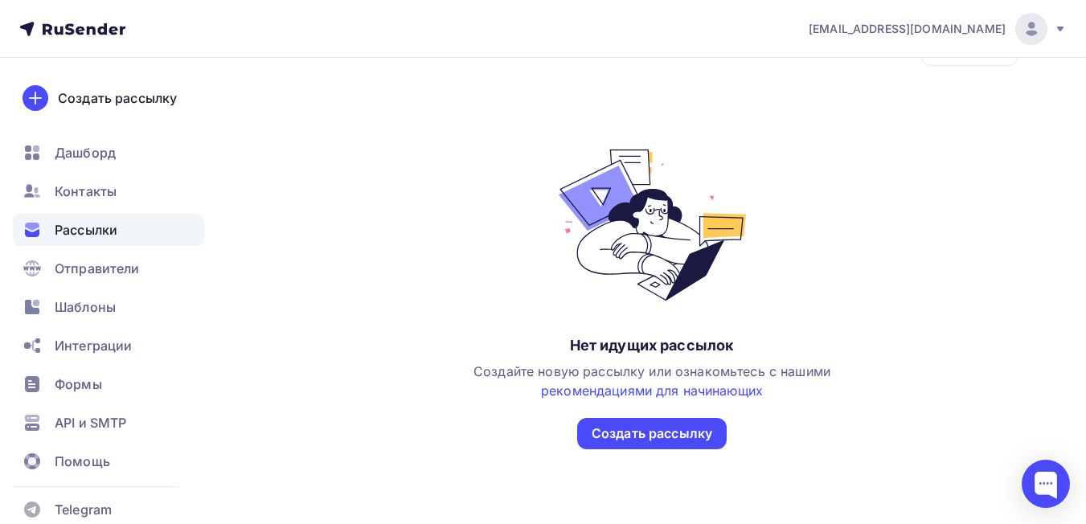
scroll to position [76, 0]
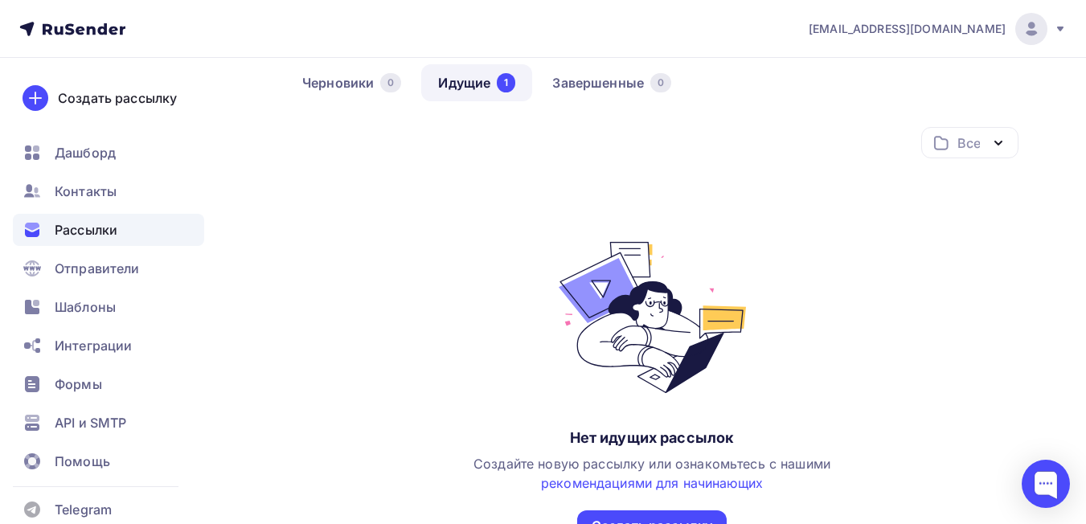
click at [469, 85] on link "Идущие 1" at bounding box center [476, 82] width 111 height 37
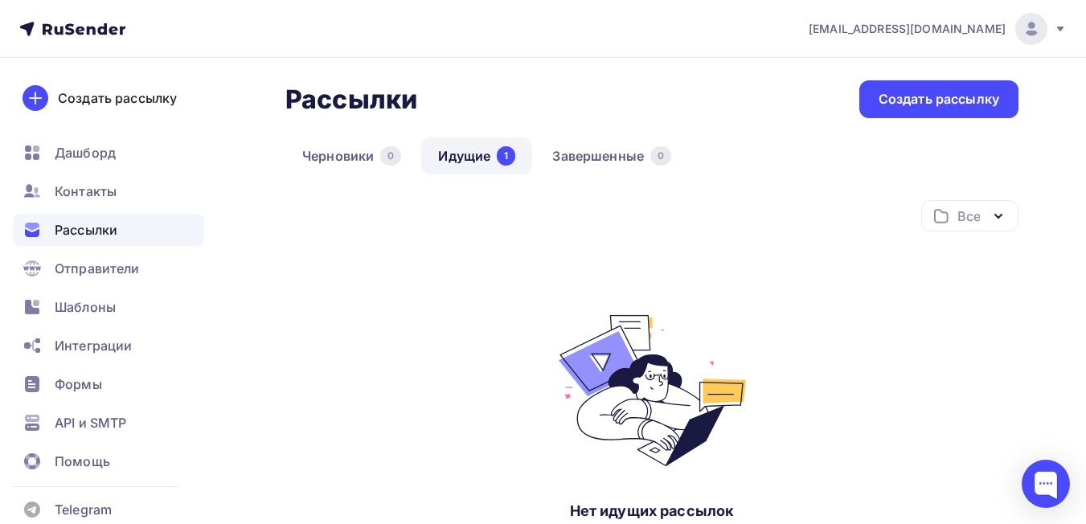
scroll to position [0, 0]
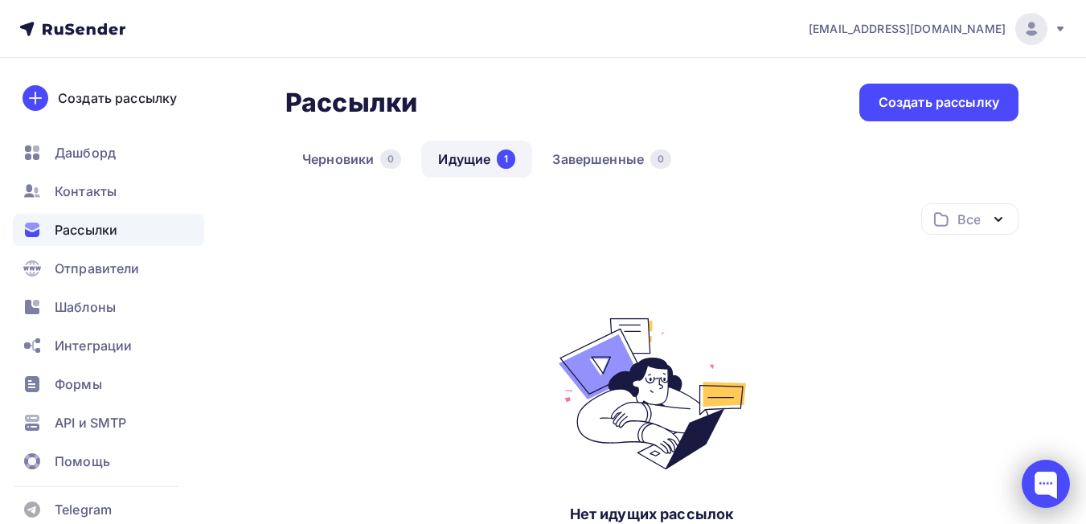
click at [1046, 484] on div at bounding box center [1046, 484] width 48 height 48
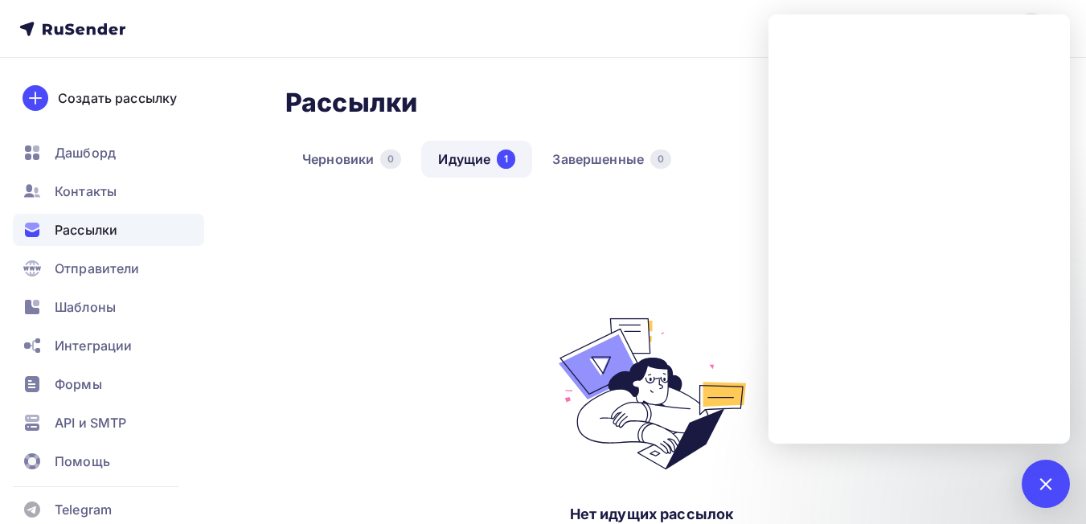
click at [446, 267] on div "Все Все папки Создать новую папку Нет идущих рассылок Создайте новую рассылку и…" at bounding box center [651, 410] width 733 height 415
click at [97, 152] on span "Дашборд" at bounding box center [85, 152] width 61 height 19
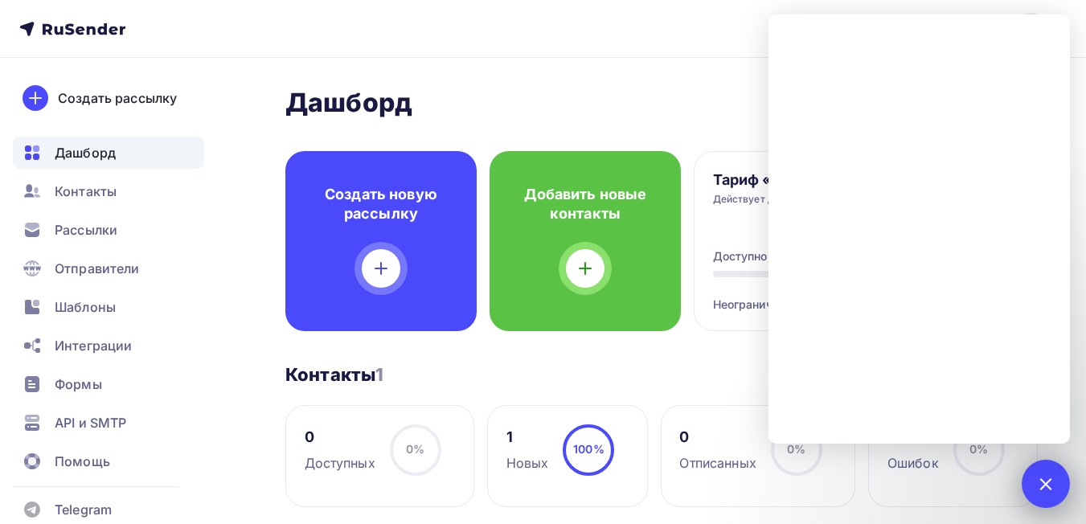
click at [1042, 488] on div at bounding box center [1046, 484] width 22 height 22
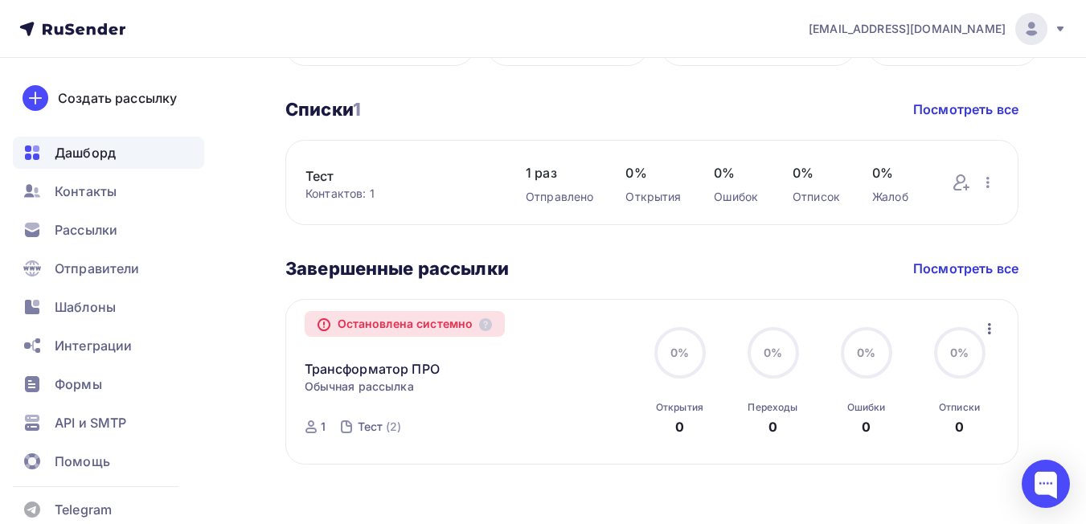
scroll to position [459, 0]
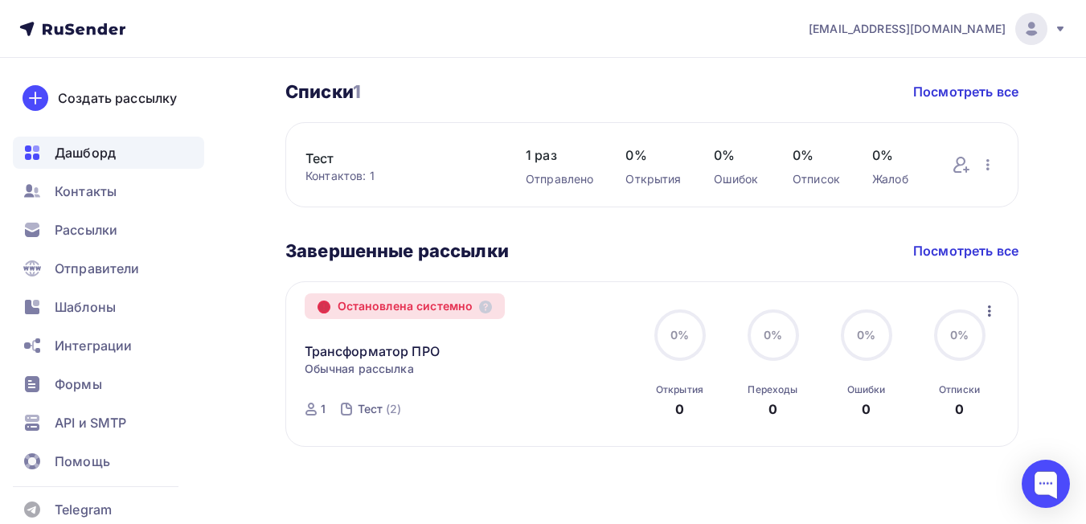
click at [325, 307] on icon at bounding box center [323, 307] width 11 height 11
click at [491, 309] on icon at bounding box center [485, 307] width 13 height 13
click at [1057, 489] on div at bounding box center [1046, 484] width 48 height 48
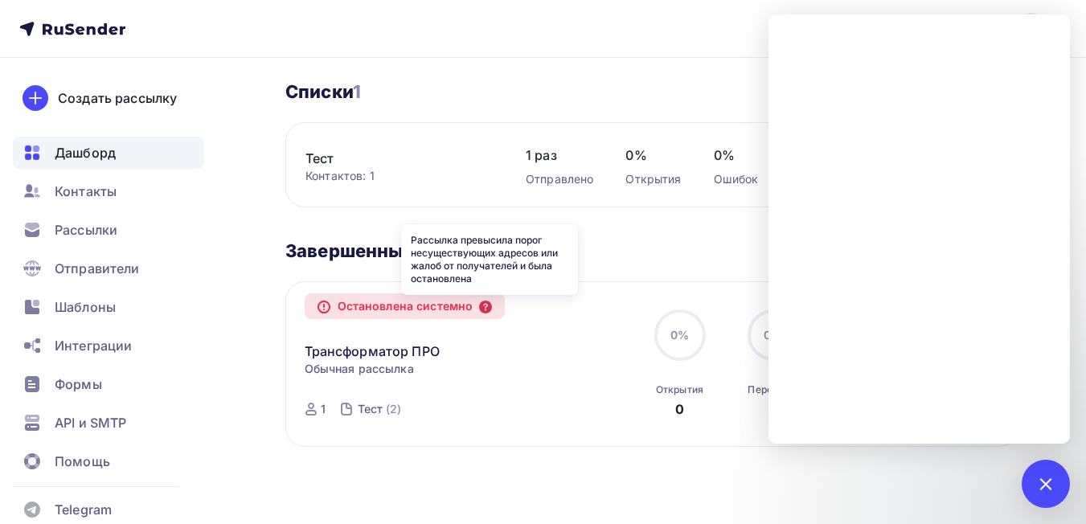
click at [492, 302] on icon at bounding box center [485, 307] width 13 height 13
click at [491, 307] on icon at bounding box center [485, 307] width 13 height 13
click at [492, 307] on icon at bounding box center [485, 307] width 13 height 13
click at [639, 456] on div "[PERSON_NAME] Пару шагов, чтобы начать работу! Закрыть Выполните эти шаги, чтоб…" at bounding box center [543, 62] width 1086 height 926
drag, startPoint x: 895, startPoint y: 492, endPoint x: 891, endPoint y: 485, distance: 8.3
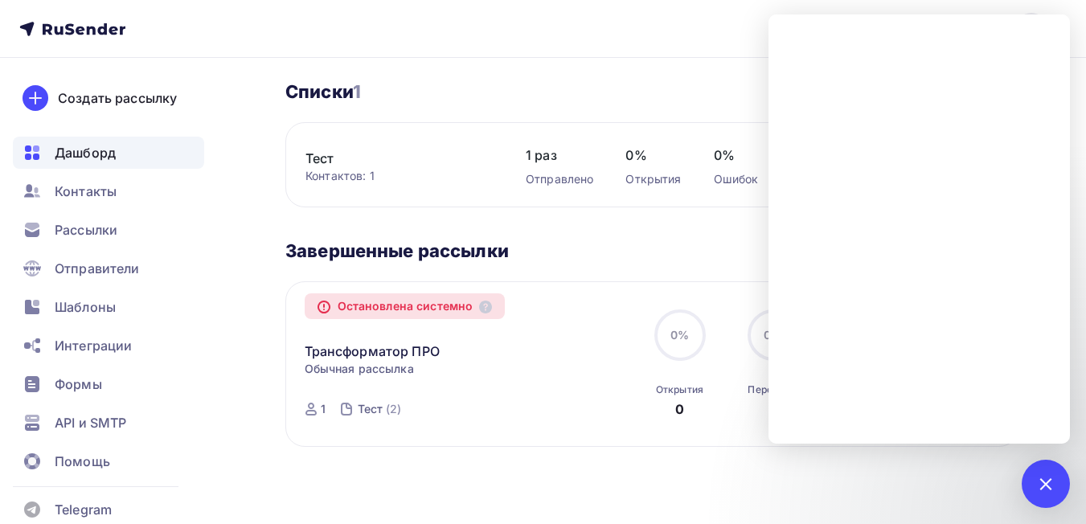
click at [892, 492] on div "[PERSON_NAME] Пару шагов, чтобы начать работу! Закрыть Выполните эти шаги, чтоб…" at bounding box center [543, 62] width 1086 height 926
click at [1045, 488] on div at bounding box center [1046, 484] width 22 height 22
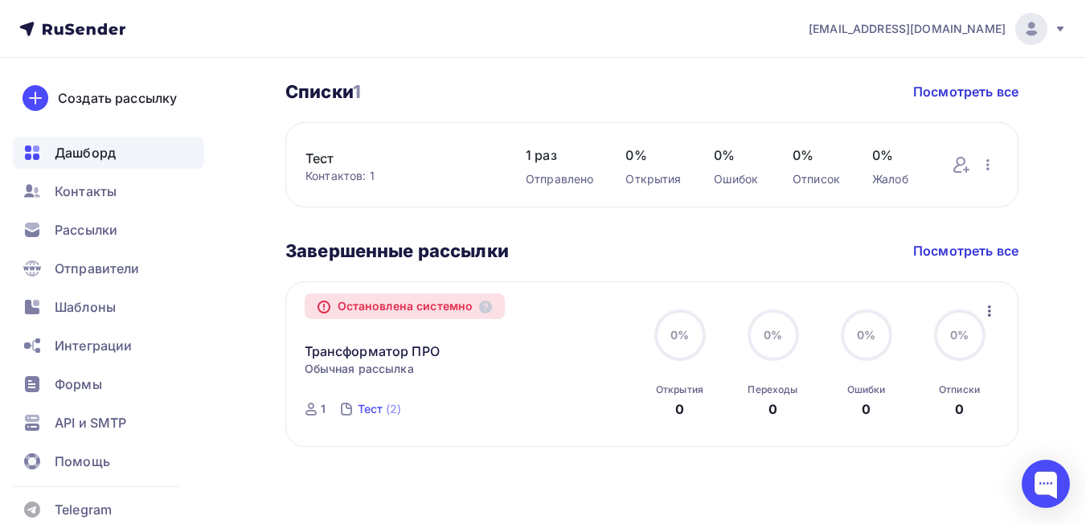
click at [376, 405] on div "Тест" at bounding box center [371, 409] width 26 height 16
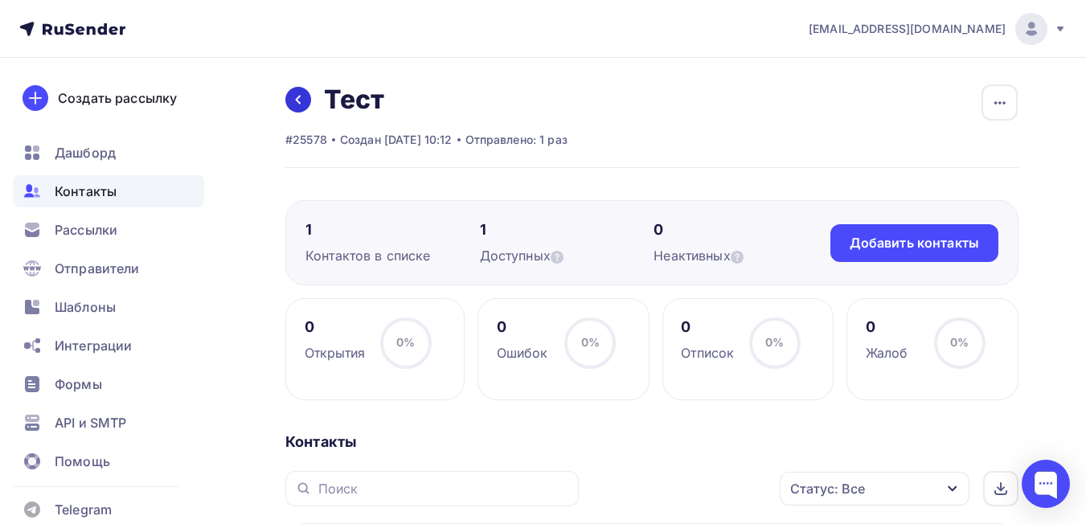
click at [291, 104] on link at bounding box center [298, 100] width 26 height 26
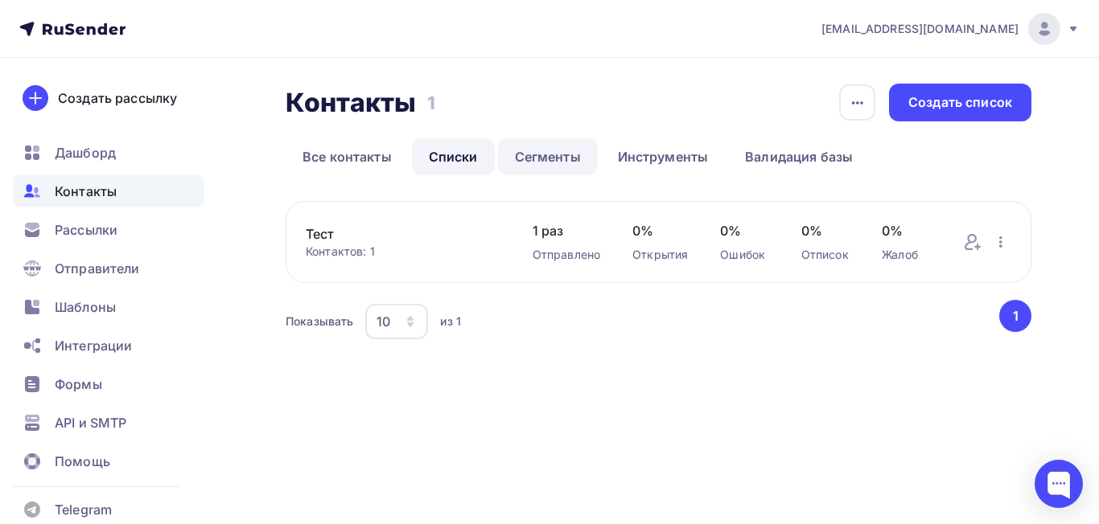
click at [539, 156] on link "Сегменты" at bounding box center [548, 156] width 100 height 37
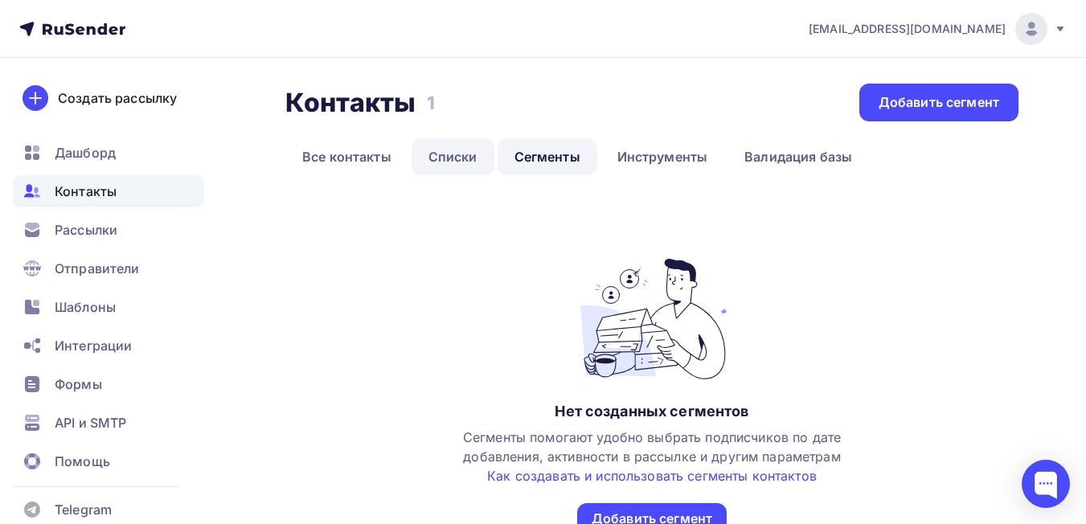
click at [442, 163] on link "Списки" at bounding box center [453, 156] width 83 height 37
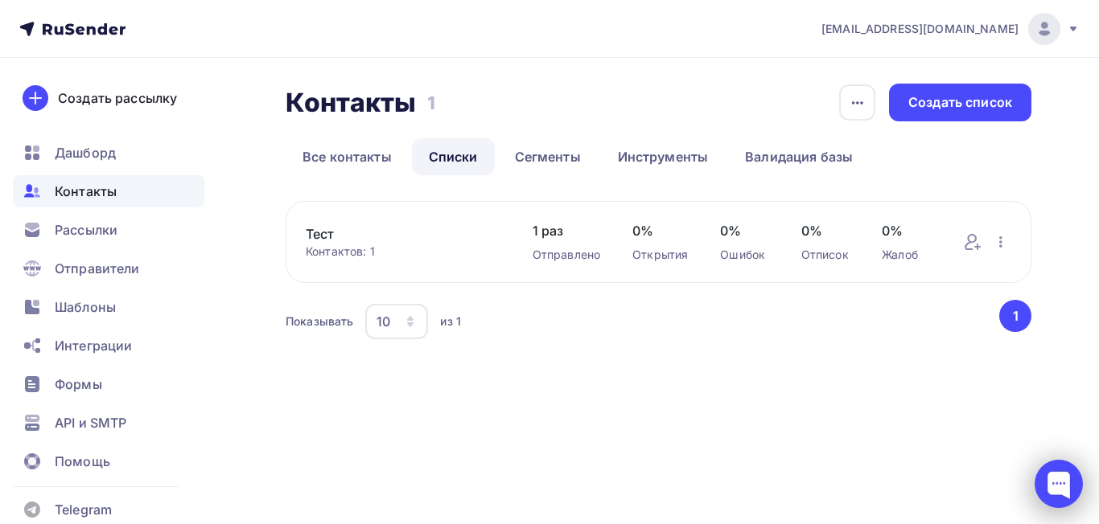
click at [1058, 503] on div at bounding box center [1058, 484] width 48 height 48
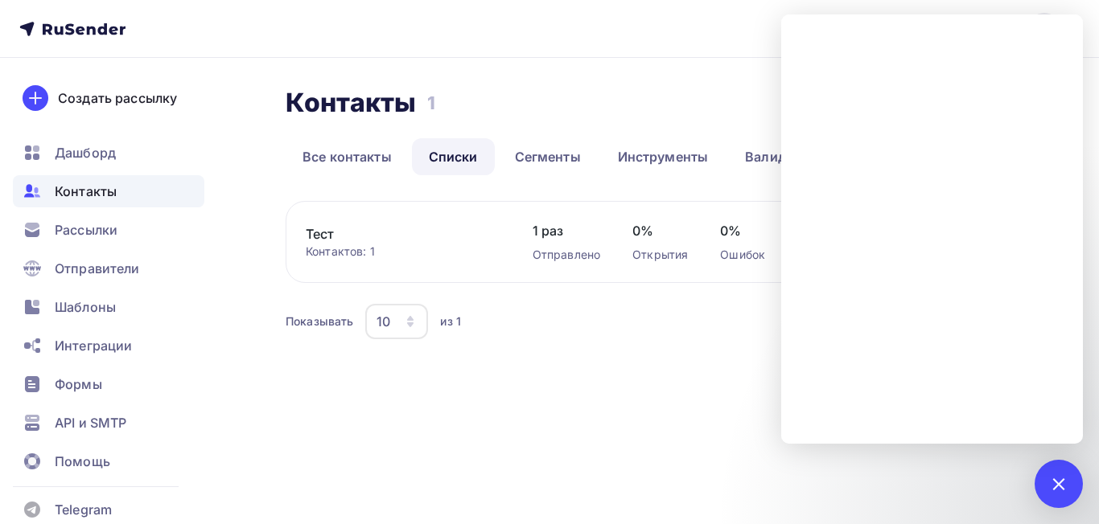
click at [889, 487] on div "[EMAIL_ADDRESS][DOMAIN_NAME] Аккаунт Тарифы Выйти Создать рассылку [GEOGRAPHIC_…" at bounding box center [549, 262] width 1099 height 524
click at [1053, 481] on div at bounding box center [1058, 484] width 22 height 22
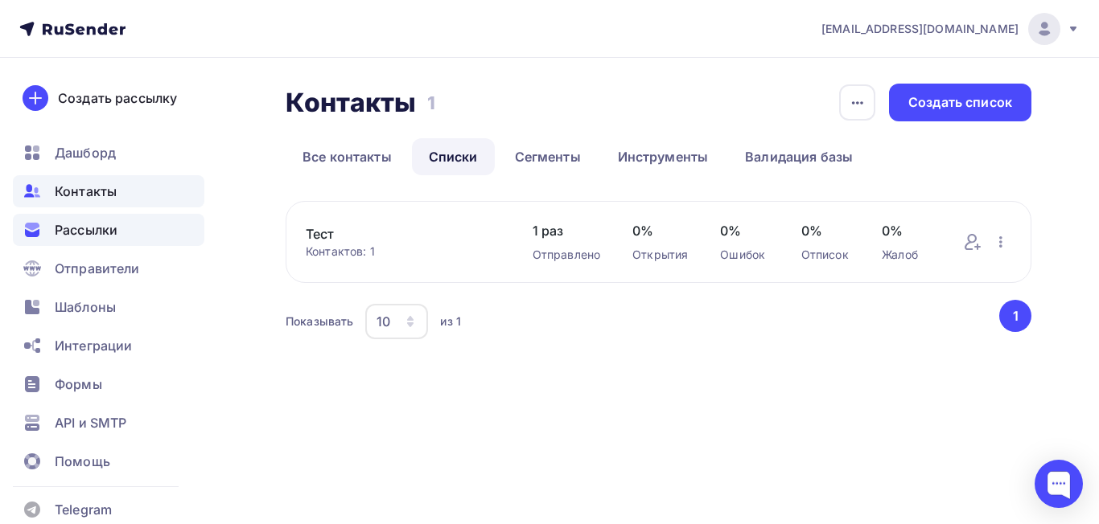
drag, startPoint x: 96, startPoint y: 241, endPoint x: 100, endPoint y: 234, distance: 8.3
click at [96, 240] on div "Рассылки" at bounding box center [108, 230] width 191 height 32
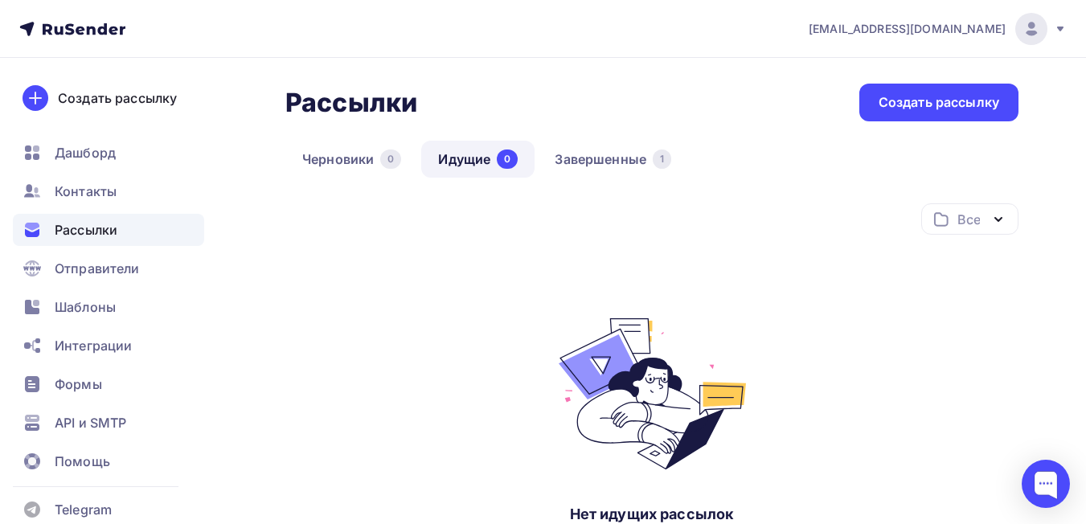
click at [480, 164] on link "Идущие 0" at bounding box center [477, 159] width 113 height 37
click at [103, 157] on span "Дашборд" at bounding box center [85, 152] width 61 height 19
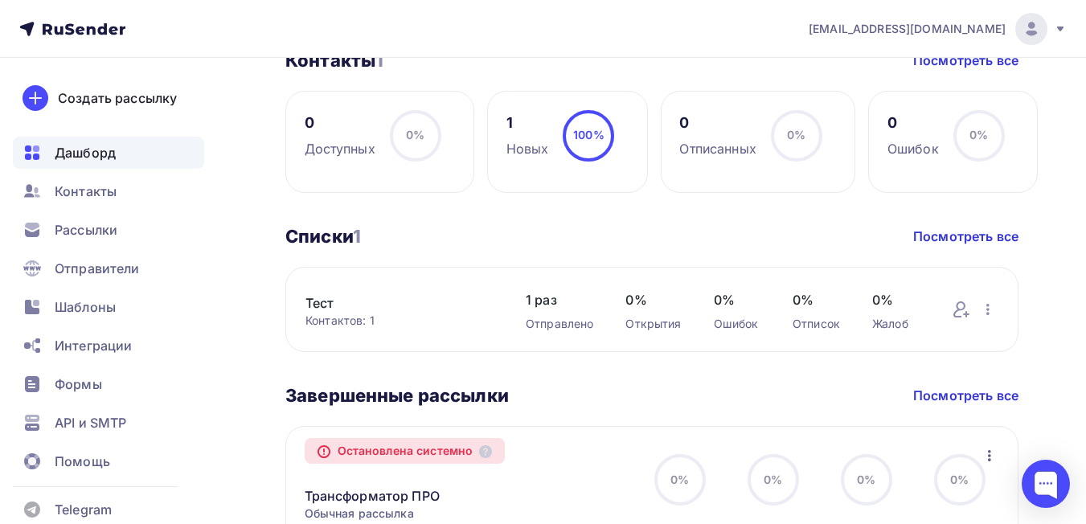
scroll to position [459, 0]
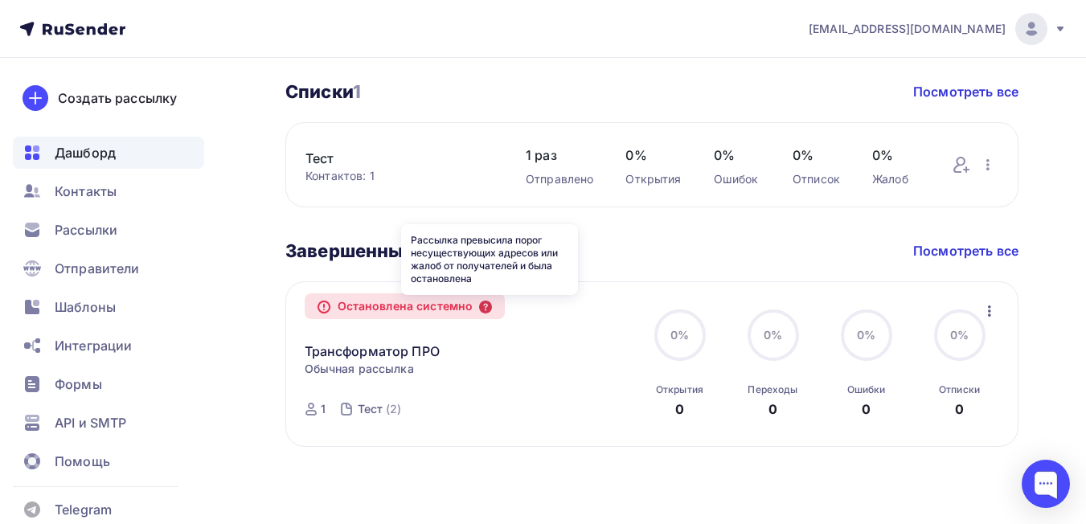
click at [485, 310] on icon at bounding box center [485, 307] width 13 height 13
click at [995, 302] on icon "button" at bounding box center [989, 311] width 19 height 19
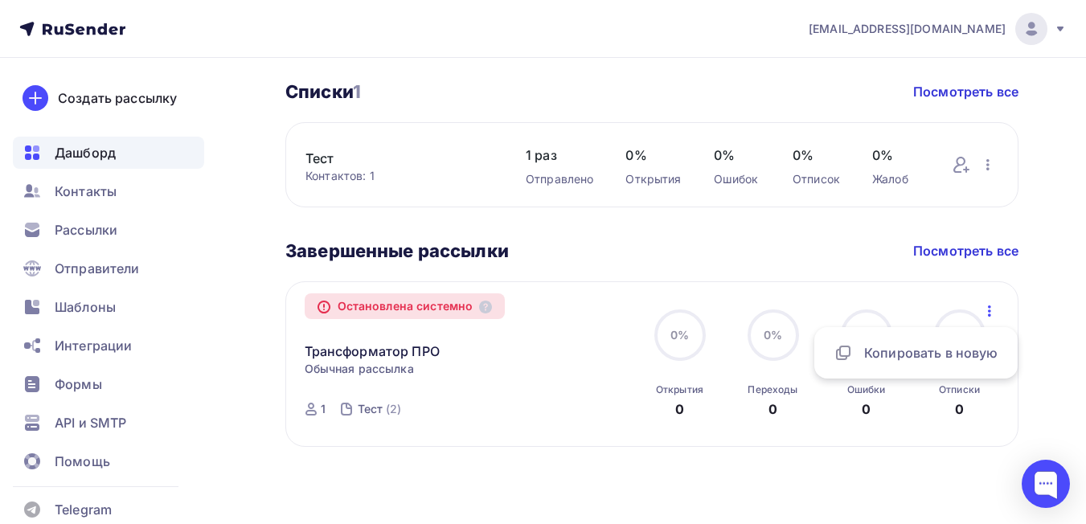
click at [692, 253] on div "Завершенные рассылки Завершенные рассылки Посмотреть все" at bounding box center [651, 251] width 733 height 23
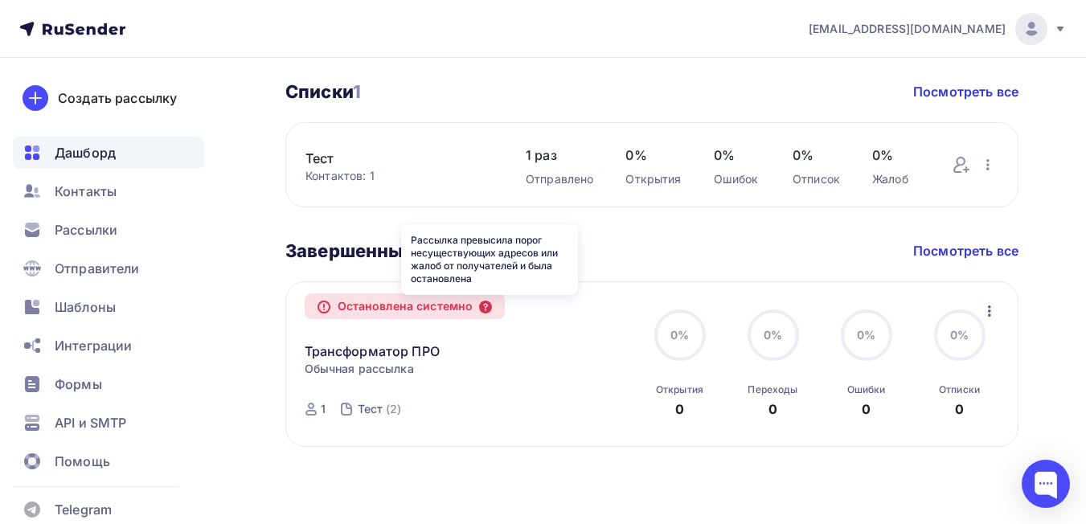
click at [490, 306] on icon at bounding box center [485, 307] width 13 height 13
click at [587, 323] on div "Трансформатор ПРО Копировать в новую" at bounding box center [469, 340] width 329 height 42
